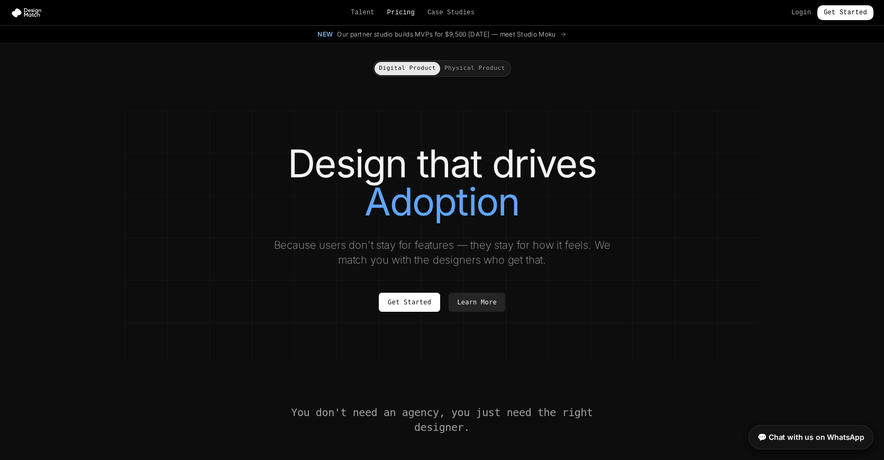
click at [401, 13] on link "Pricing" at bounding box center [401, 12] width 28 height 8
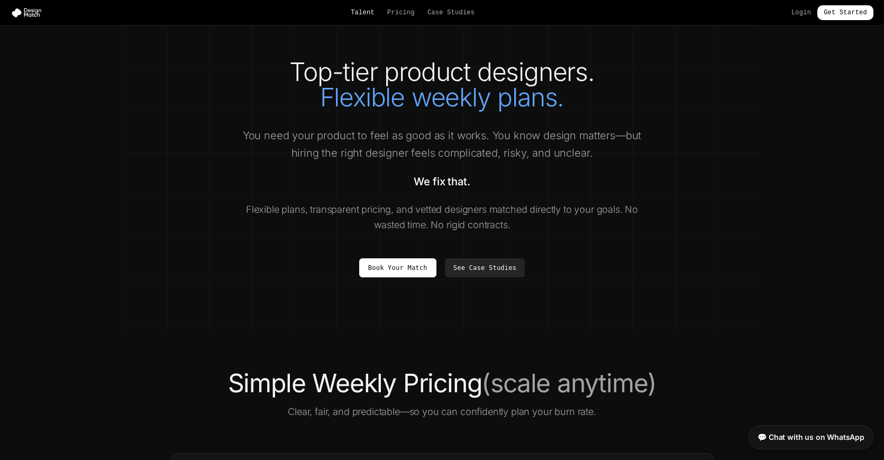
click at [363, 10] on link "Talent" at bounding box center [363, 12] width 24 height 8
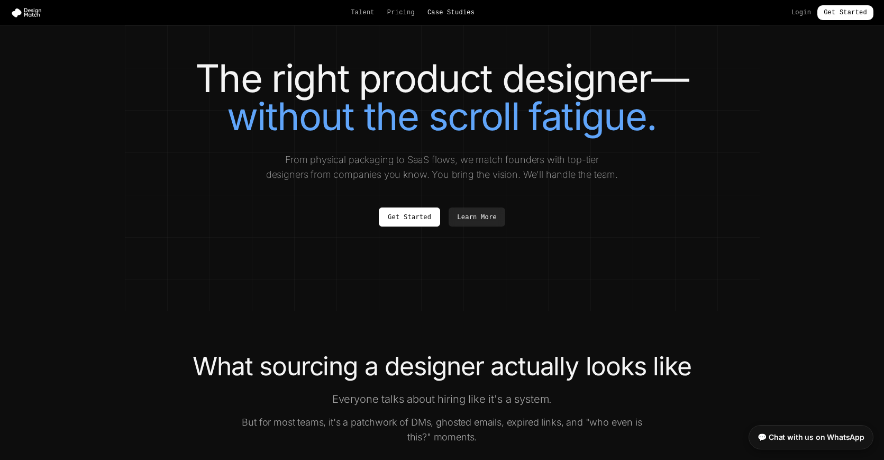
click at [444, 12] on link "Case Studies" at bounding box center [451, 12] width 47 height 8
